Goal: Information Seeking & Learning: Learn about a topic

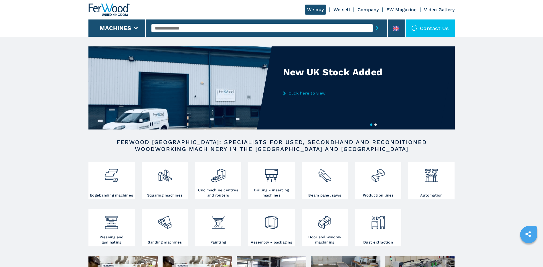
click at [319, 94] on link "Click here to view" at bounding box center [339, 93] width 112 height 5
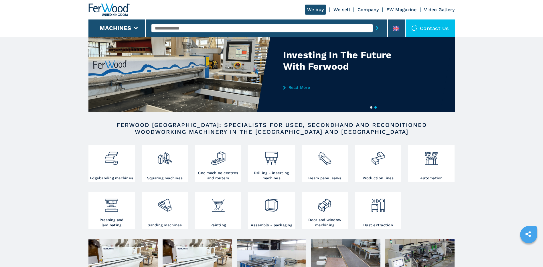
scroll to position [57, 0]
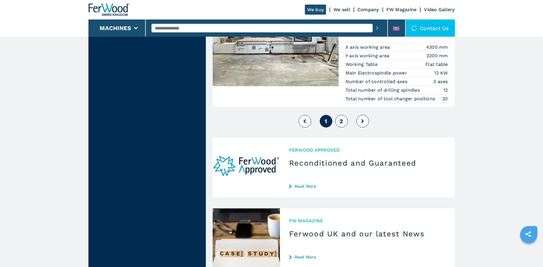
scroll to position [1402, 0]
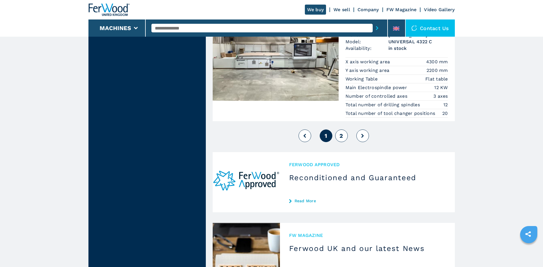
click at [341, 139] on span "2" at bounding box center [340, 135] width 3 height 7
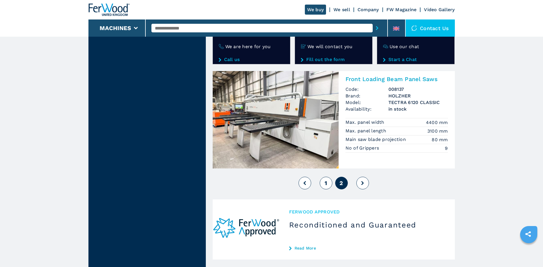
scroll to position [1001, 0]
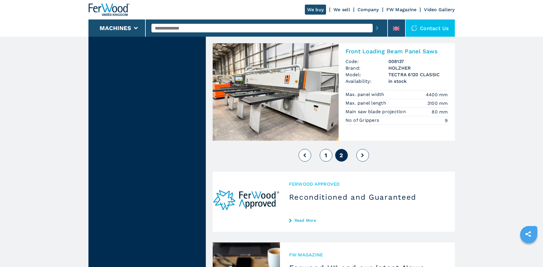
click at [362, 157] on icon at bounding box center [362, 155] width 3 height 4
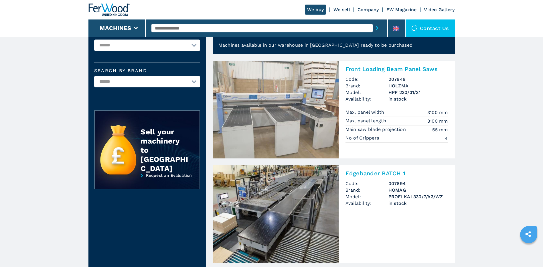
scroll to position [0, 0]
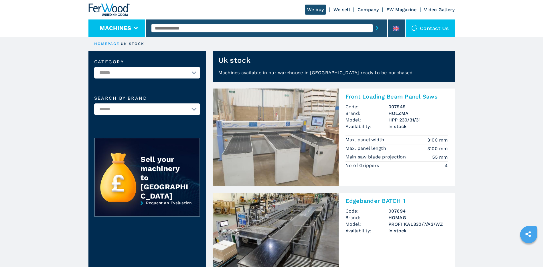
click at [136, 28] on icon at bounding box center [136, 28] width 4 height 3
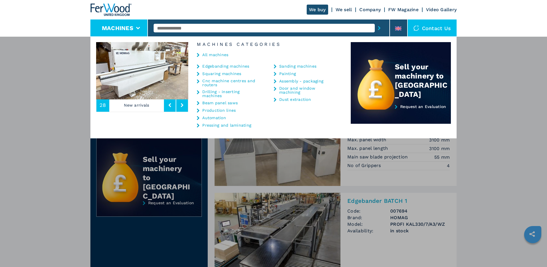
click at [300, 97] on link "Dust extraction" at bounding box center [295, 99] width 32 height 4
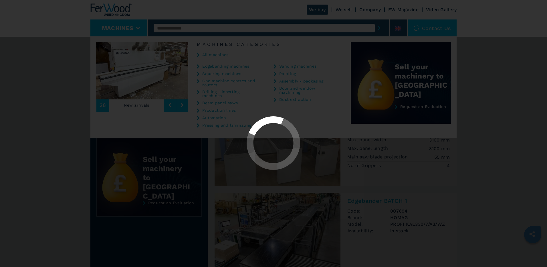
select select "**********"
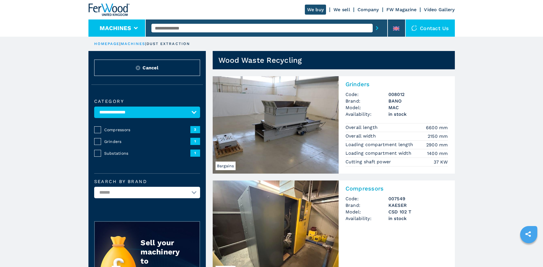
click at [135, 28] on icon at bounding box center [136, 28] width 4 height 3
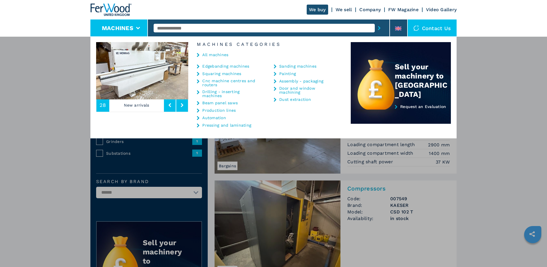
click at [181, 104] on icon at bounding box center [182, 105] width 3 height 4
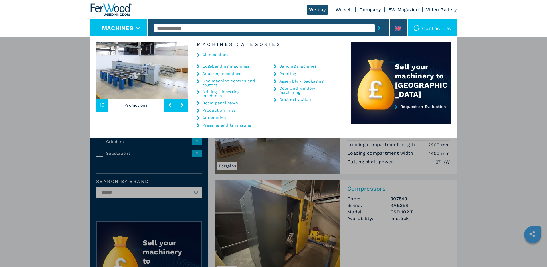
click at [181, 104] on icon at bounding box center [182, 105] width 3 height 4
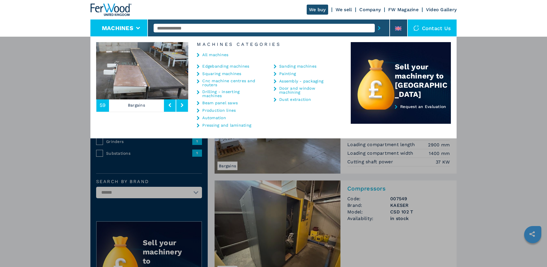
click at [181, 104] on icon at bounding box center [182, 105] width 3 height 4
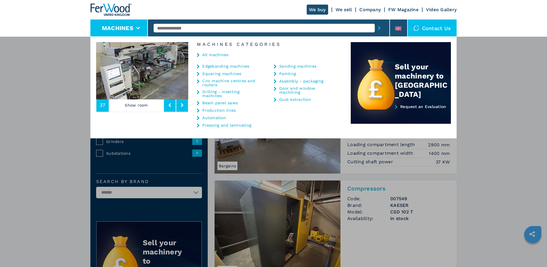
click at [181, 104] on icon at bounding box center [182, 105] width 3 height 4
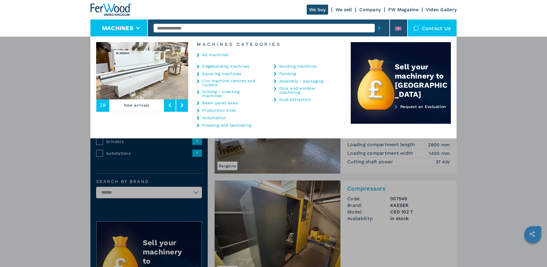
click at [181, 104] on icon at bounding box center [182, 105] width 3 height 4
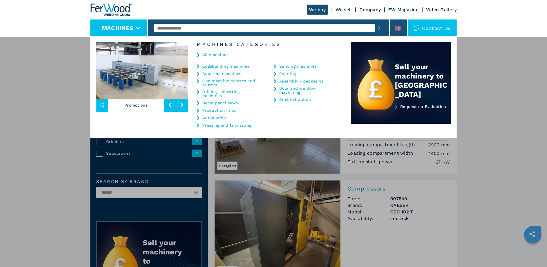
click at [181, 104] on icon at bounding box center [182, 105] width 3 height 4
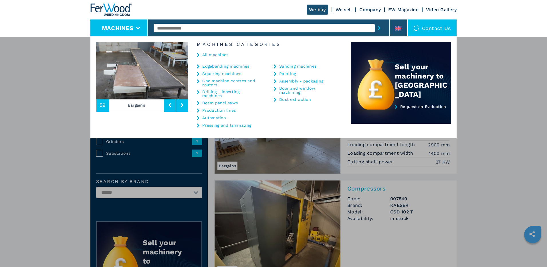
click at [217, 55] on link "All machines" at bounding box center [215, 55] width 26 height 4
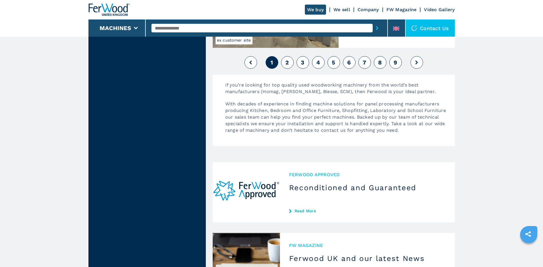
scroll to position [1402, 0]
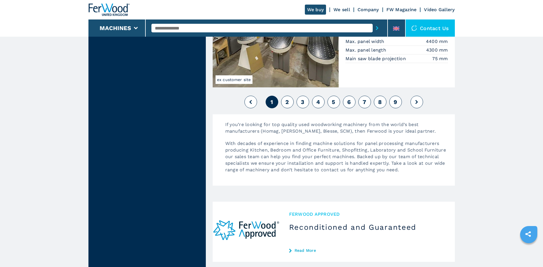
click at [288, 102] on span "2" at bounding box center [286, 101] width 3 height 7
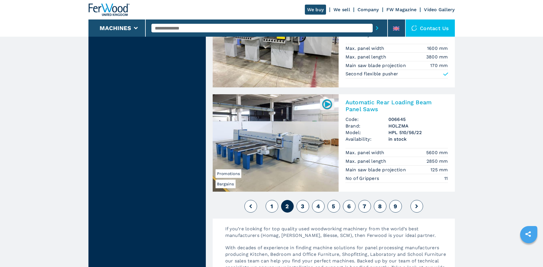
scroll to position [1316, 0]
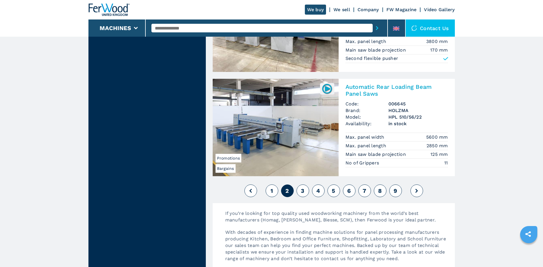
click at [303, 191] on span "3" at bounding box center [302, 190] width 3 height 7
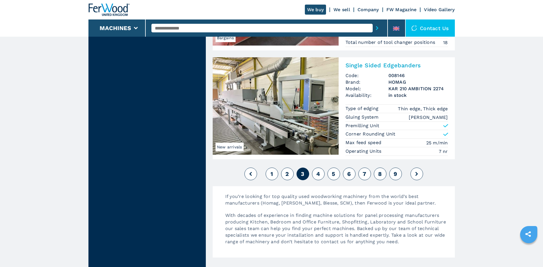
scroll to position [1316, 0]
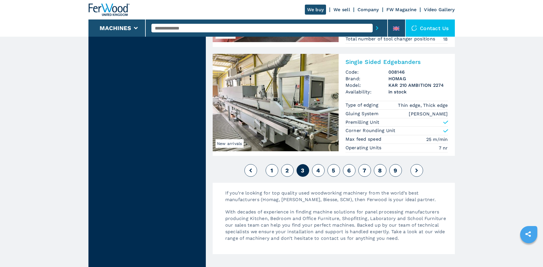
click at [319, 171] on span "4" at bounding box center [318, 170] width 4 height 7
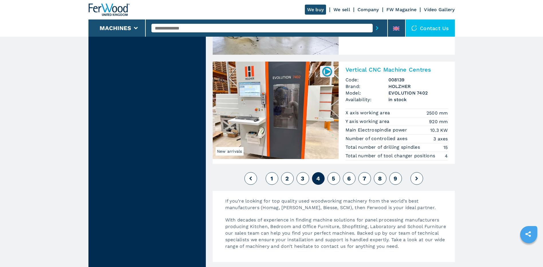
scroll to position [1316, 0]
click at [332, 177] on span "5" at bounding box center [333, 177] width 3 height 7
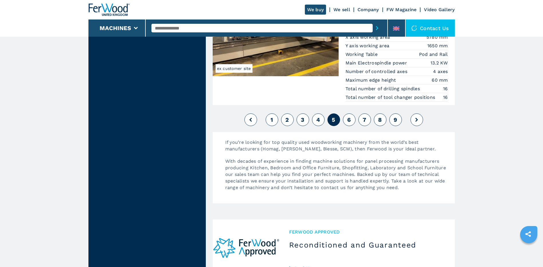
scroll to position [1345, 0]
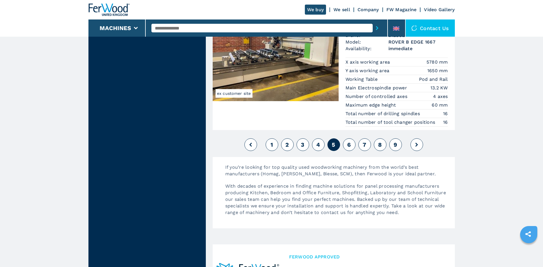
click at [349, 145] on span "6" at bounding box center [348, 144] width 3 height 7
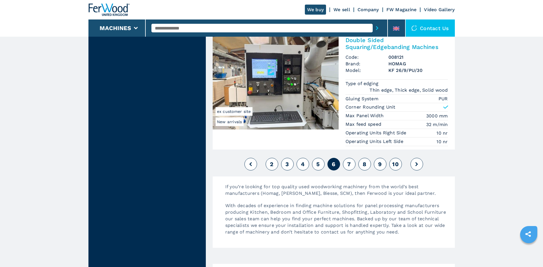
scroll to position [1402, 0]
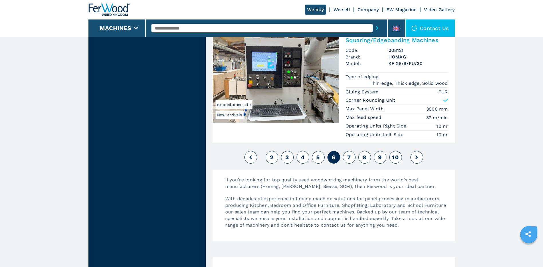
click at [350, 157] on span "7" at bounding box center [348, 157] width 3 height 7
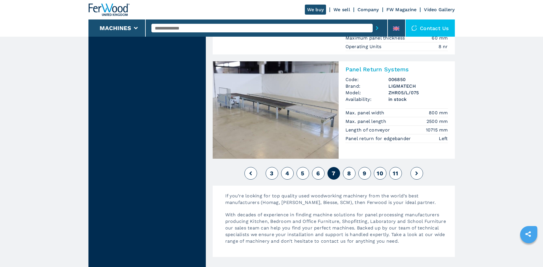
scroll to position [1373, 0]
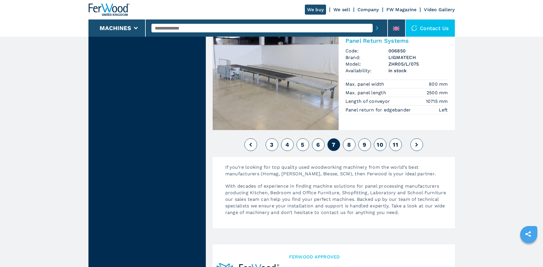
click at [348, 141] on span "8" at bounding box center [349, 144] width 4 height 7
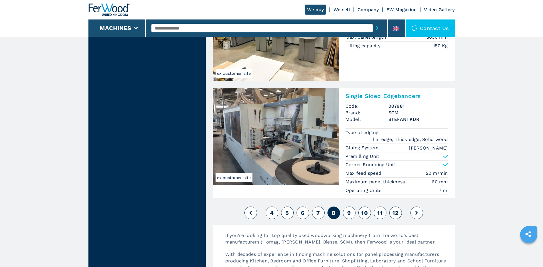
scroll to position [1287, 0]
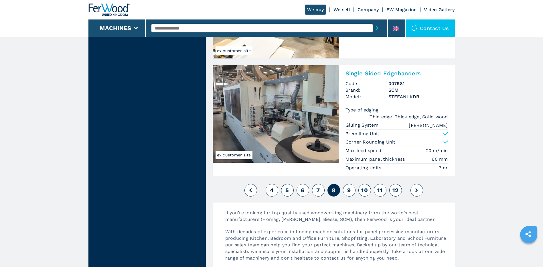
click at [349, 190] on span "9" at bounding box center [348, 190] width 3 height 7
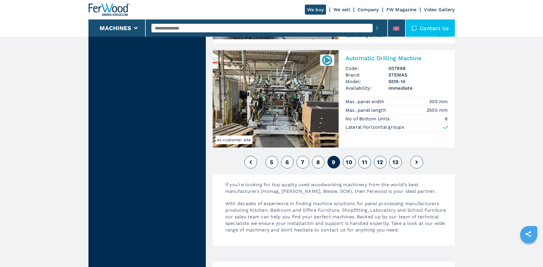
scroll to position [1345, 0]
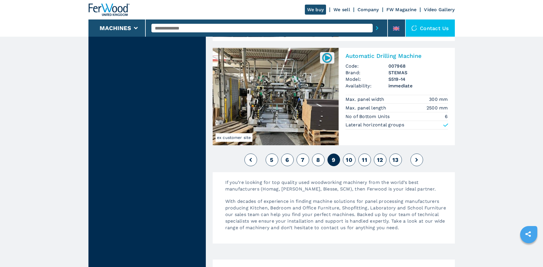
click at [349, 159] on span "10" at bounding box center [349, 159] width 7 height 7
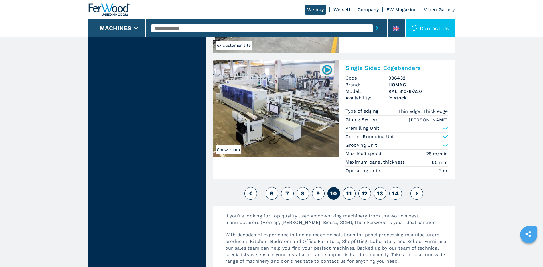
scroll to position [1402, 0]
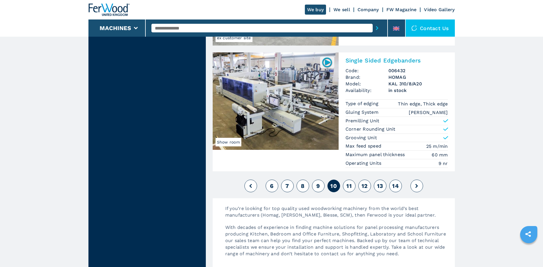
click at [347, 186] on span "11" at bounding box center [348, 185] width 5 height 7
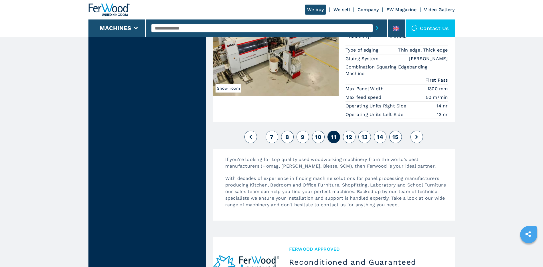
scroll to position [1373, 0]
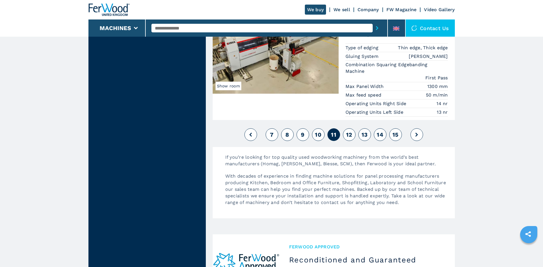
click at [348, 134] on span "12" at bounding box center [349, 134] width 6 height 7
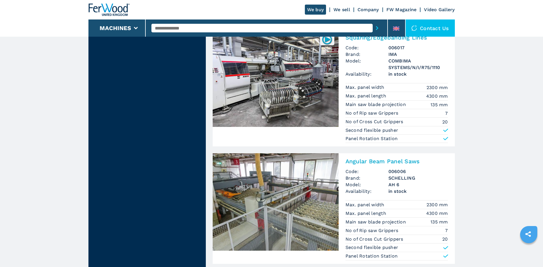
scroll to position [1259, 0]
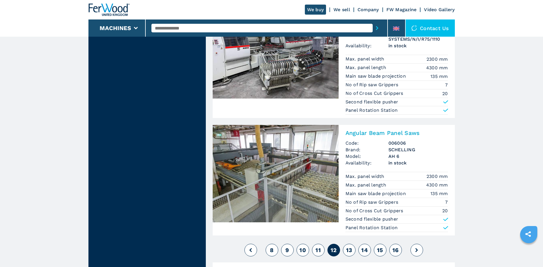
click at [350, 246] on span "13" at bounding box center [349, 249] width 6 height 7
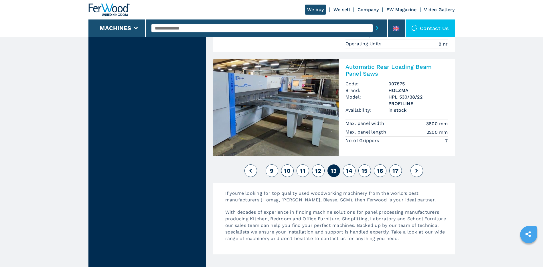
scroll to position [1345, 0]
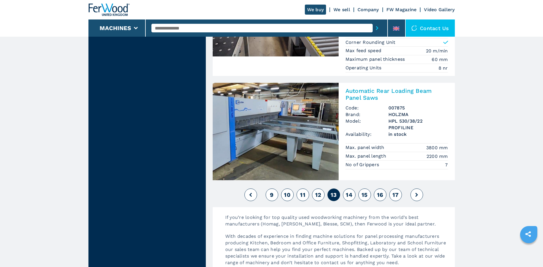
click at [347, 193] on span "14" at bounding box center [349, 194] width 7 height 7
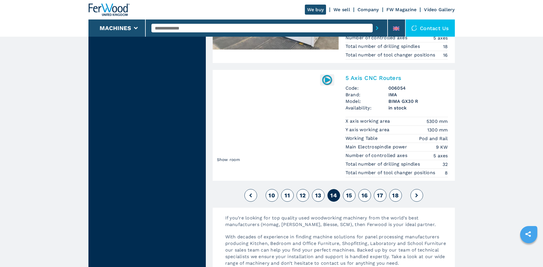
scroll to position [1287, 0]
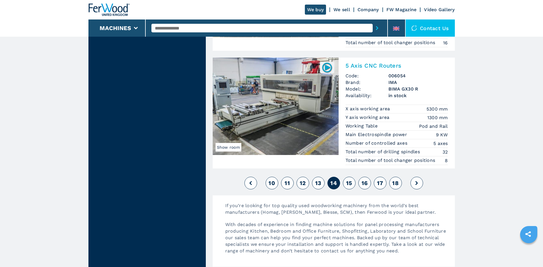
click at [348, 181] on span "15" at bounding box center [349, 182] width 6 height 7
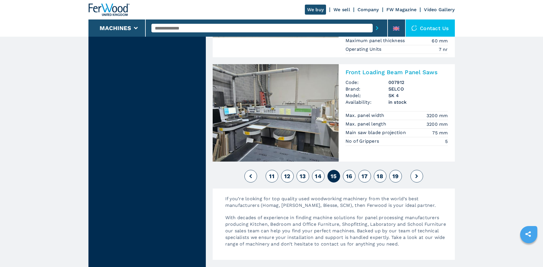
scroll to position [1345, 0]
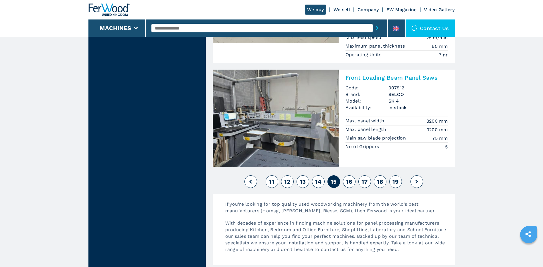
click at [349, 183] on span "16" at bounding box center [349, 181] width 6 height 7
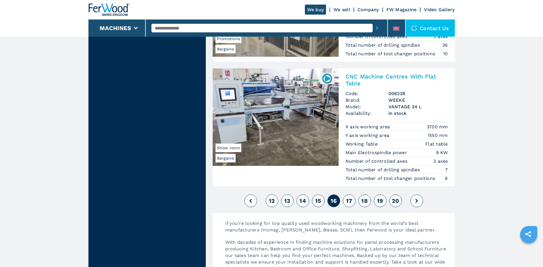
scroll to position [1316, 0]
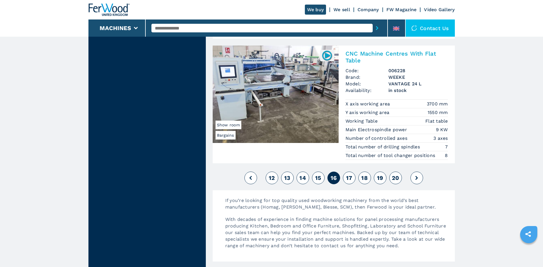
click at [348, 176] on span "17" at bounding box center [349, 177] width 6 height 7
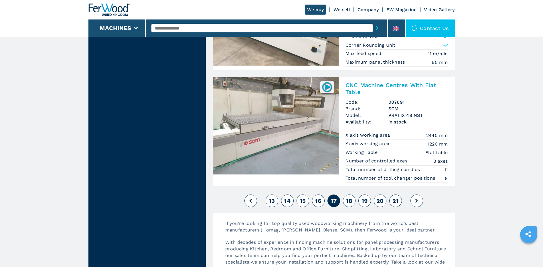
scroll to position [1373, 0]
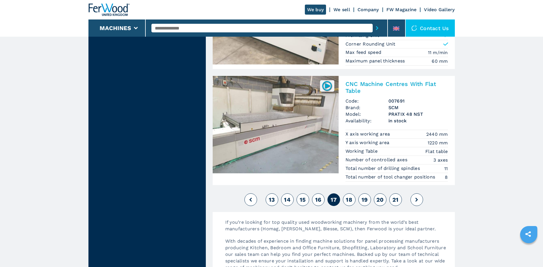
click at [348, 203] on span "18" at bounding box center [349, 199] width 7 height 7
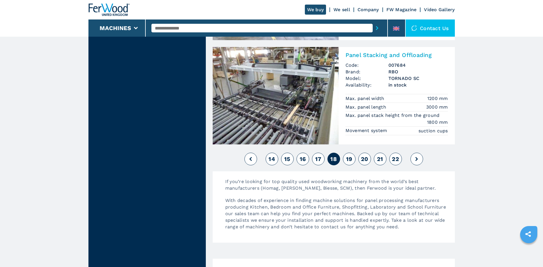
scroll to position [1345, 0]
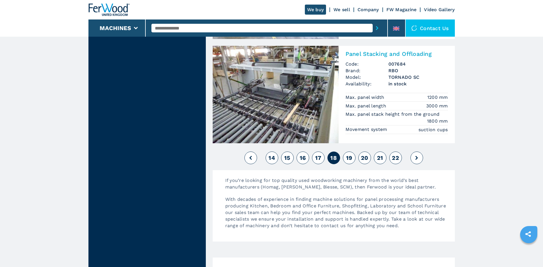
click at [349, 161] on span "19" at bounding box center [349, 157] width 6 height 7
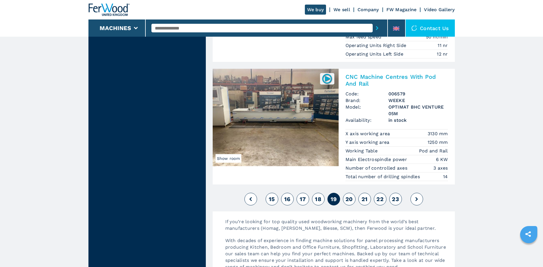
scroll to position [1402, 0]
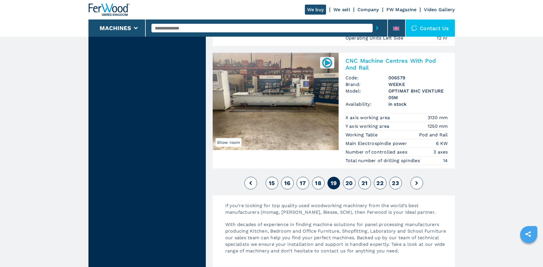
click at [351, 183] on span "20" at bounding box center [348, 182] width 7 height 7
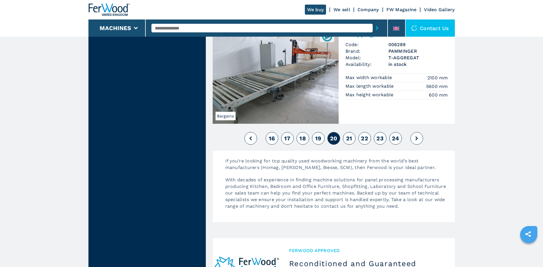
scroll to position [1373, 0]
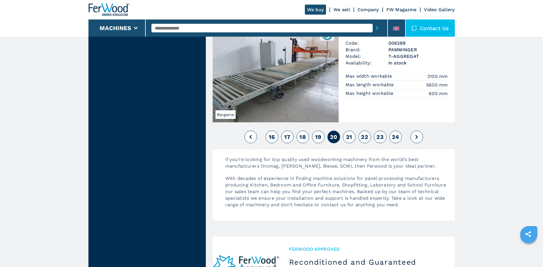
click at [347, 136] on span "21" at bounding box center [349, 136] width 6 height 7
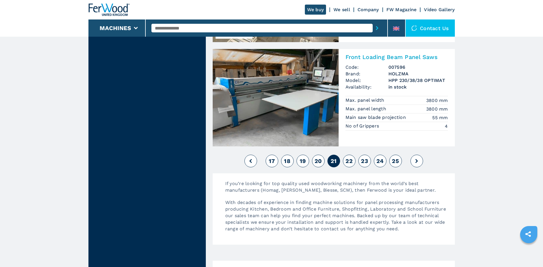
scroll to position [1287, 0]
click at [347, 160] on span "22" at bounding box center [348, 160] width 7 height 7
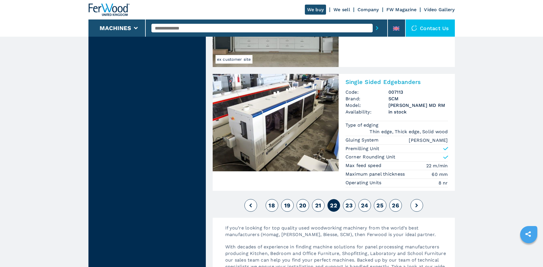
scroll to position [1345, 0]
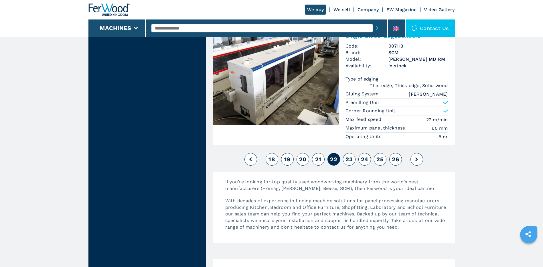
click at [348, 159] on span "23" at bounding box center [348, 159] width 7 height 7
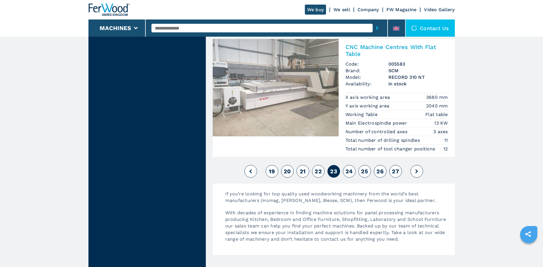
scroll to position [1402, 0]
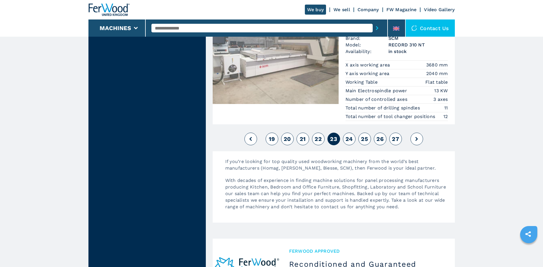
click at [349, 135] on span "24" at bounding box center [348, 138] width 7 height 7
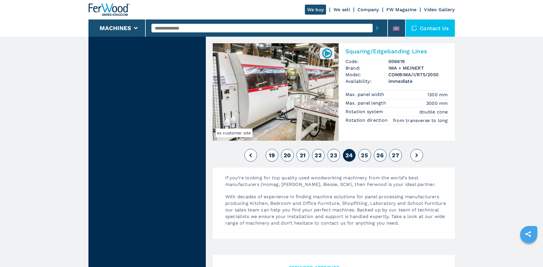
scroll to position [1316, 0]
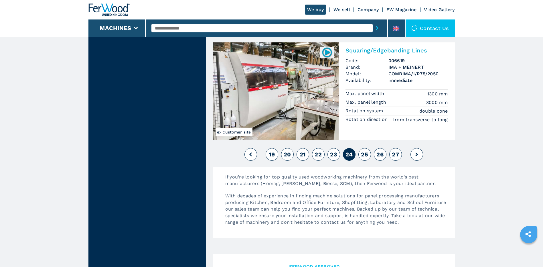
click at [363, 155] on span "25" at bounding box center [364, 154] width 7 height 7
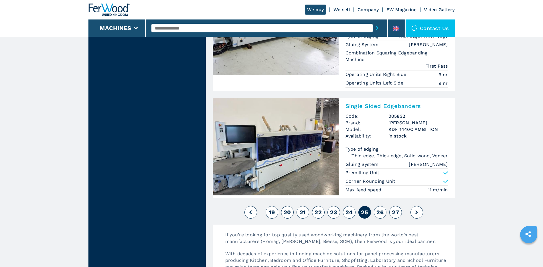
scroll to position [1259, 0]
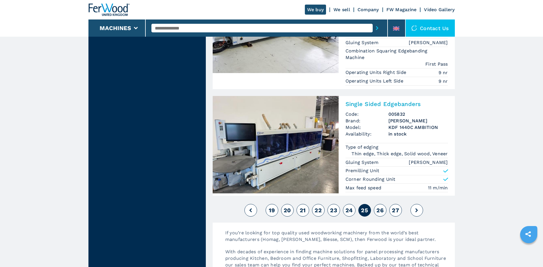
click at [380, 211] on span "26" at bounding box center [379, 210] width 7 height 7
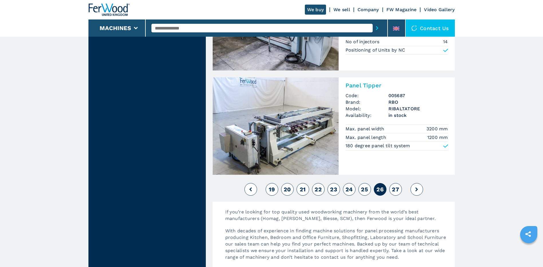
scroll to position [1316, 0]
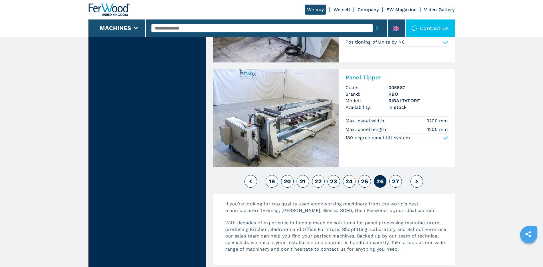
click at [394, 185] on span "27" at bounding box center [395, 181] width 7 height 7
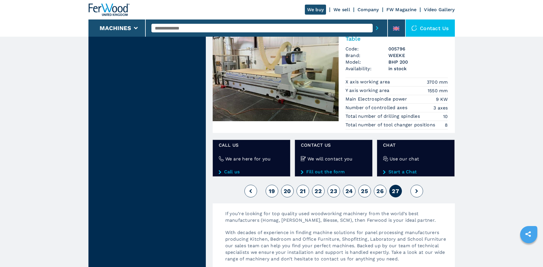
scroll to position [286, 0]
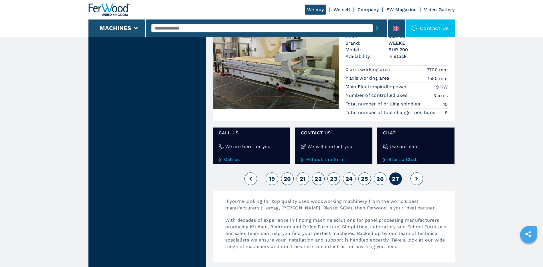
click at [416, 177] on icon at bounding box center [416, 179] width 3 height 4
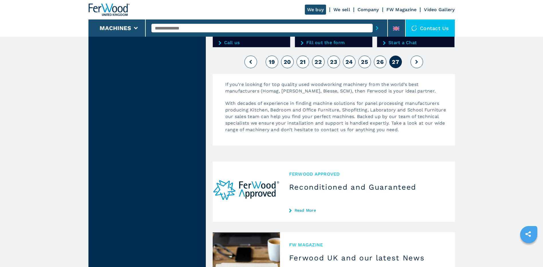
scroll to position [429, 0]
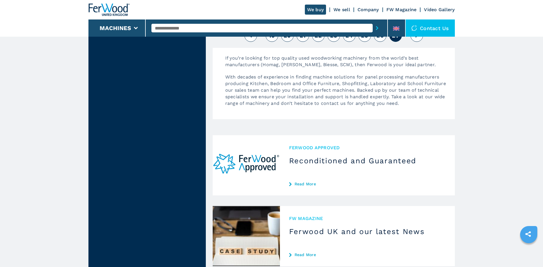
click at [322, 147] on span "Ferwood Approved" at bounding box center [367, 147] width 156 height 7
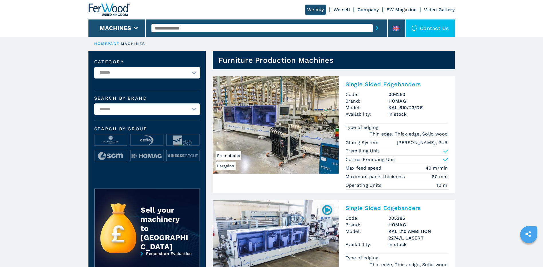
click at [194, 73] on select "**********" at bounding box center [147, 72] width 106 height 11
select select "**********"
click at [94, 67] on select "**********" at bounding box center [147, 72] width 106 height 11
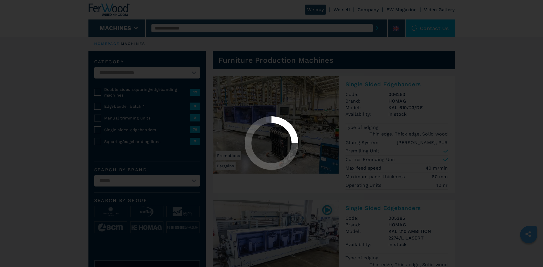
select select "**********"
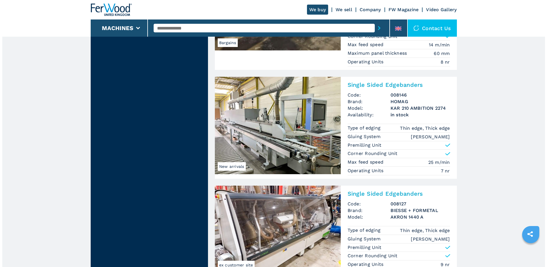
scroll to position [1144, 0]
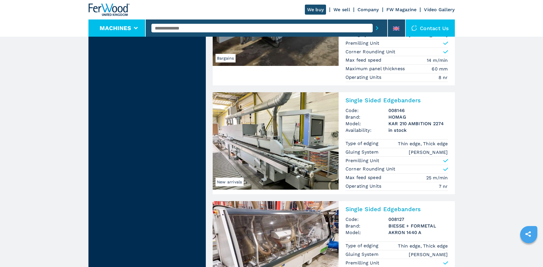
click at [136, 29] on icon at bounding box center [136, 28] width 4 height 3
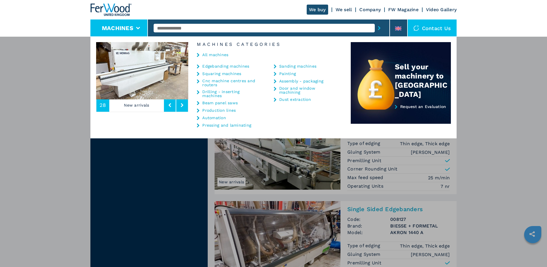
click at [291, 66] on link "Sanding machines" at bounding box center [297, 66] width 37 height 4
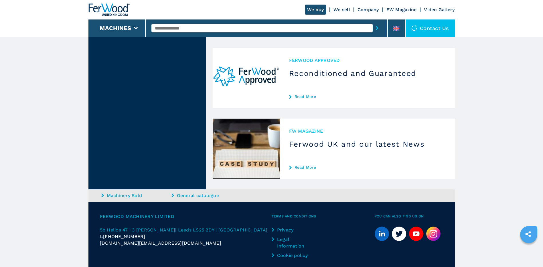
scroll to position [1116, 0]
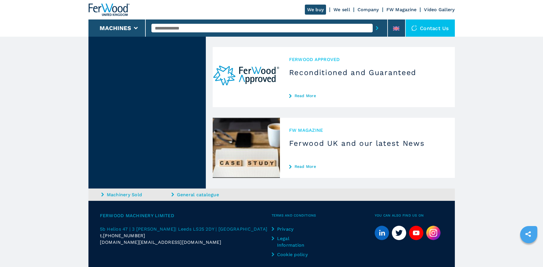
click at [334, 138] on h3 "Ferwood UK and our latest News" at bounding box center [367, 142] width 156 height 9
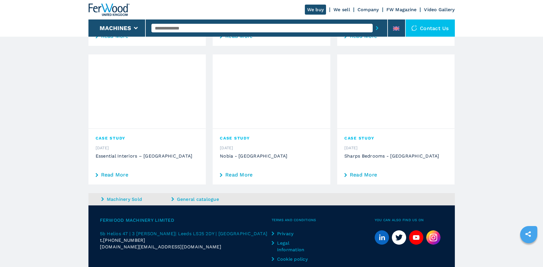
scroll to position [308, 0]
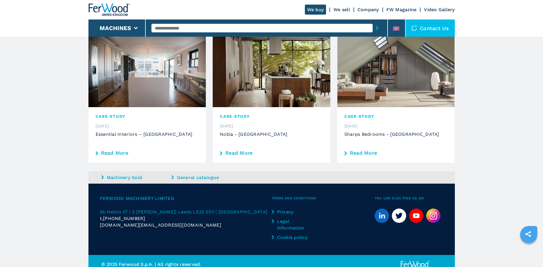
click at [111, 150] on link "Read More" at bounding box center [147, 152] width 103 height 5
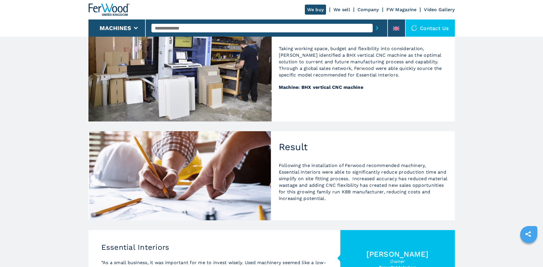
scroll to position [315, 0]
